Goal: Information Seeking & Learning: Learn about a topic

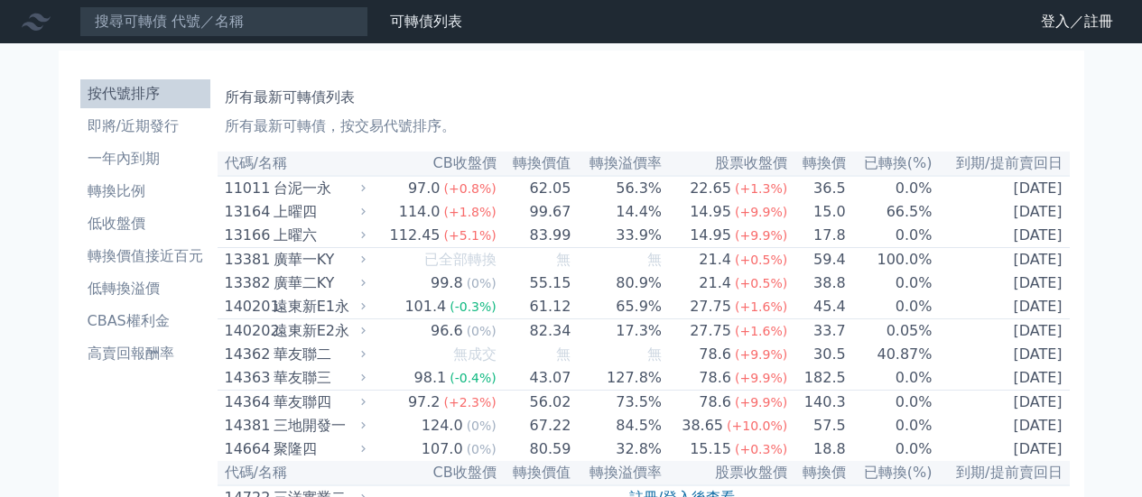
scroll to position [180, 0]
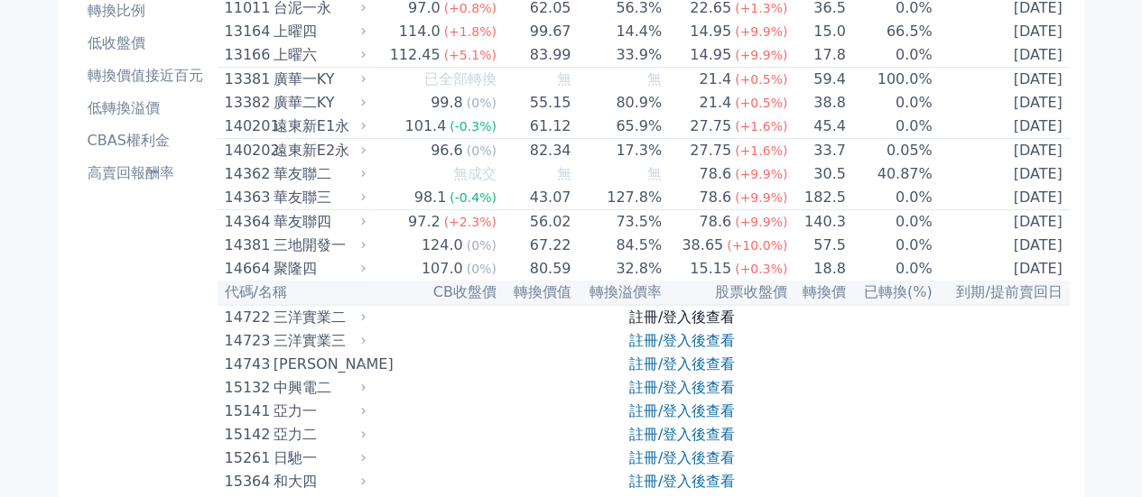
click at [690, 326] on link "註冊/登入後查看" at bounding box center [682, 317] width 106 height 17
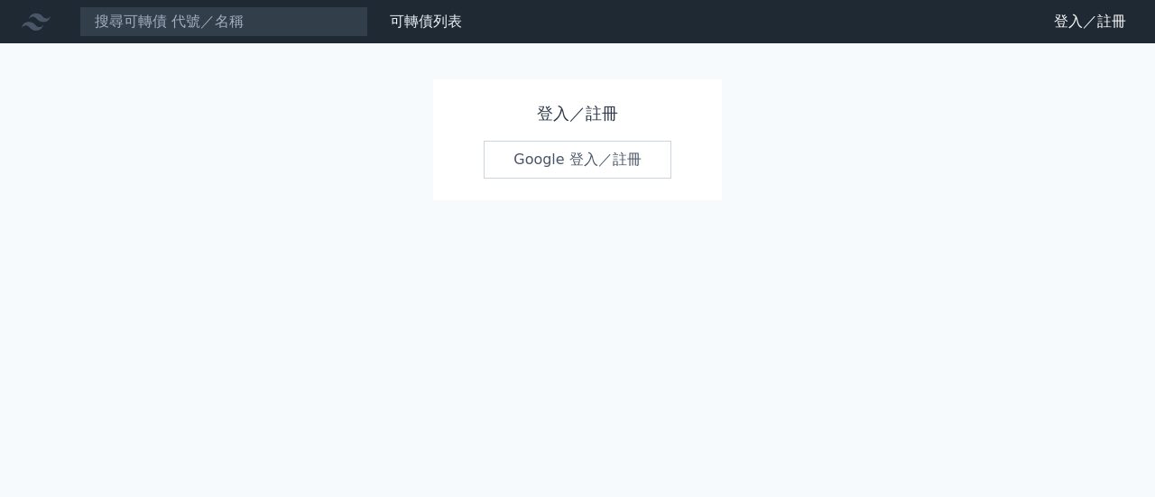
click at [579, 154] on link "Google 登入／註冊" at bounding box center [578, 160] width 188 height 38
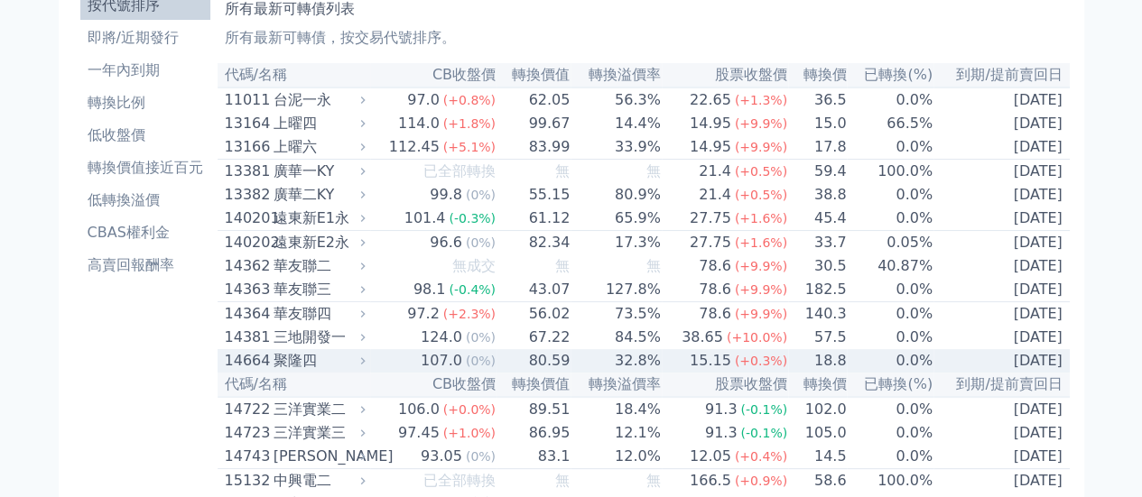
scroll to position [90, 0]
click at [308, 370] on div "聚隆四" at bounding box center [317, 359] width 88 height 22
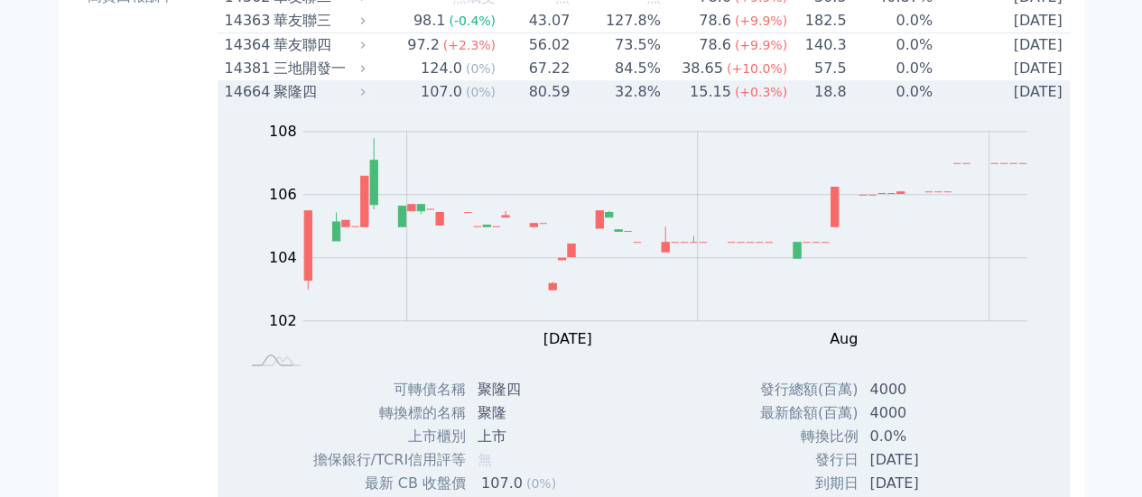
scroll to position [361, 0]
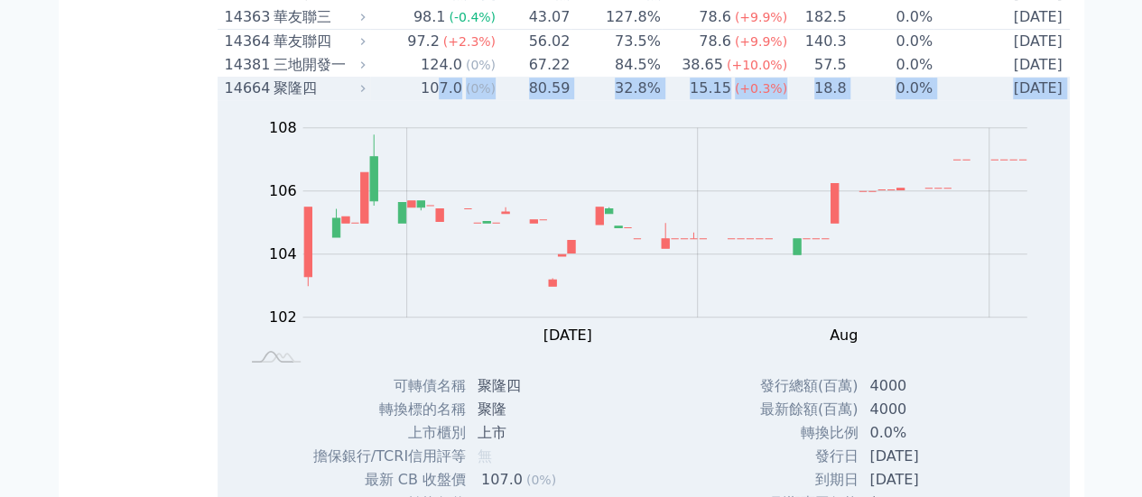
drag, startPoint x: 443, startPoint y: 106, endPoint x: 427, endPoint y: 124, distance: 23.6
click at [428, 124] on tbody "14664 聚隆四 107.0 (0%) 80.59 32.8% 15.15 (+0.3%) 18.8 0.0% [DATE] Zoom Out 102 10…" at bounding box center [643, 382] width 852 height 610
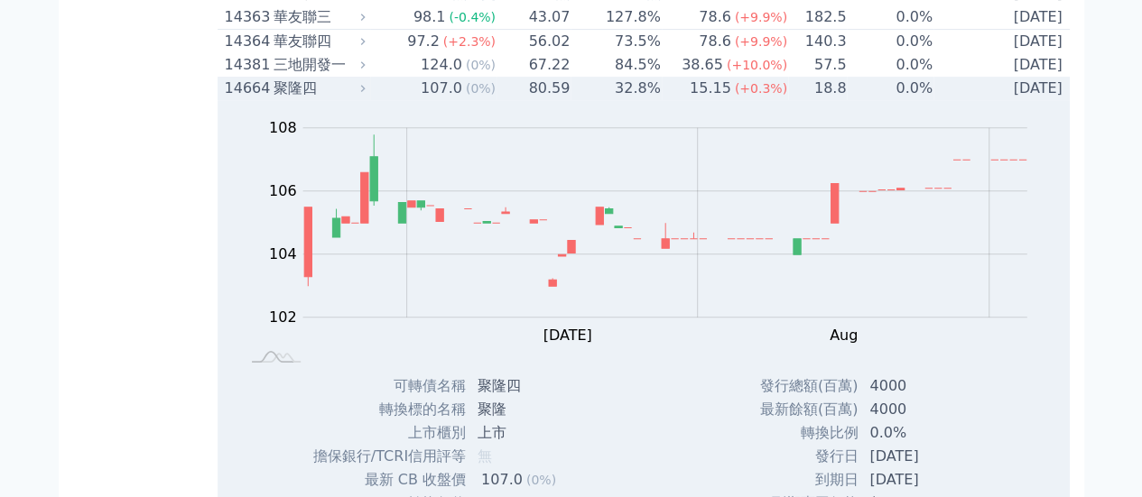
click at [426, 99] on div "107.0" at bounding box center [441, 89] width 49 height 22
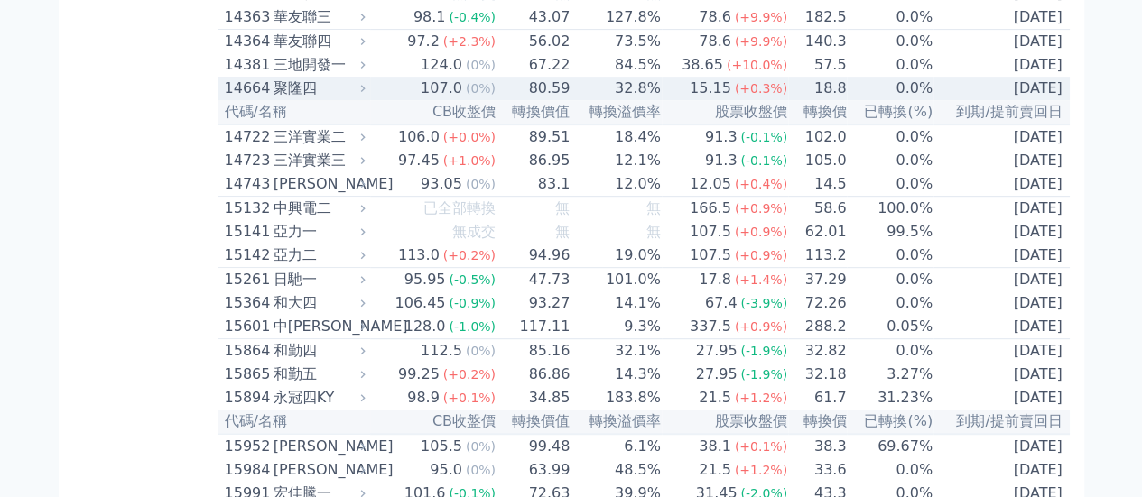
click at [439, 99] on div "107.0" at bounding box center [441, 89] width 49 height 22
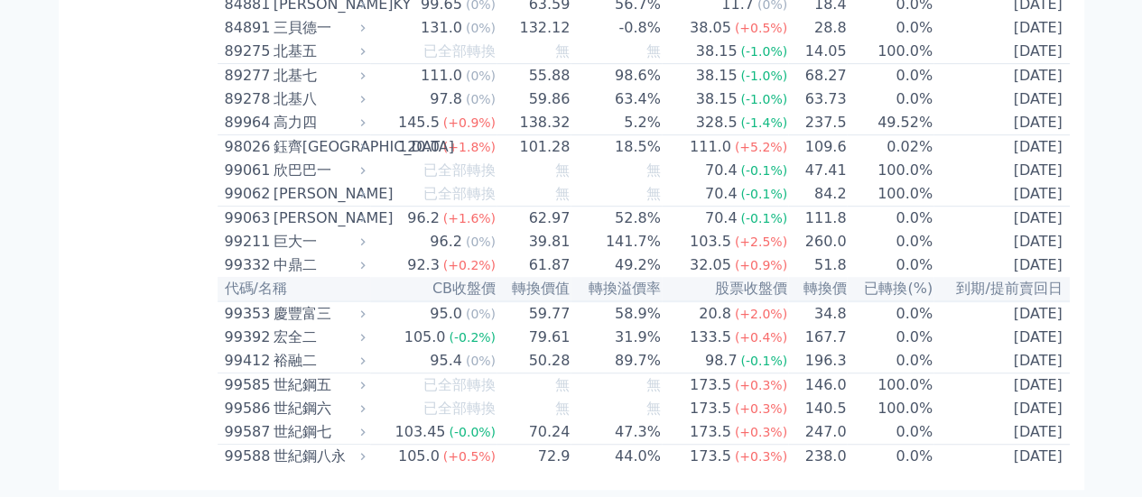
scroll to position [11344, 0]
